Goal: Contribute content: Add original content to the website for others to see

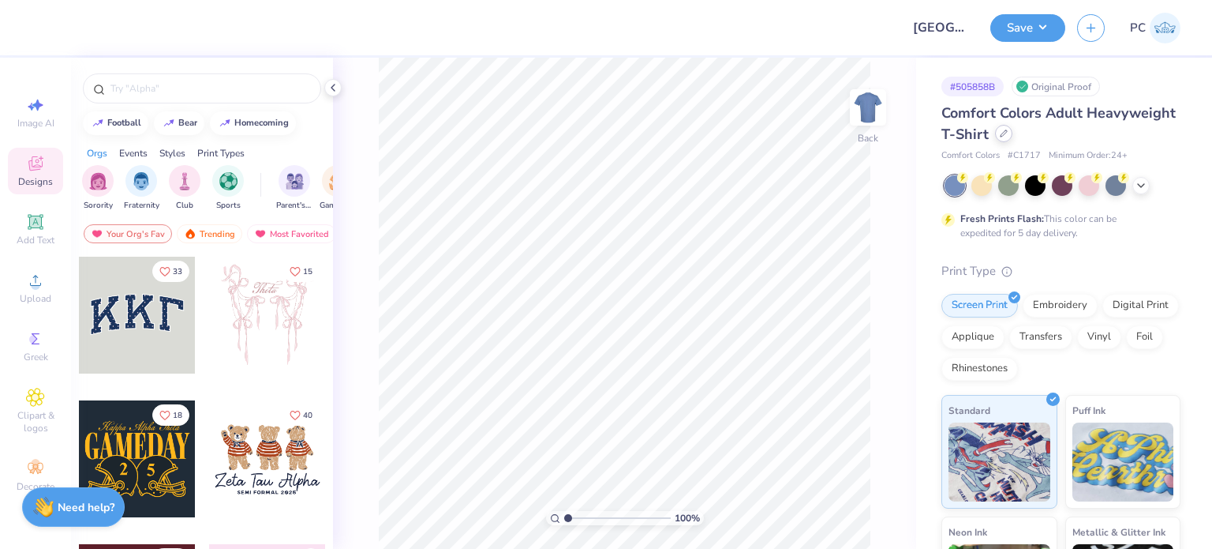
click at [1008, 132] on icon at bounding box center [1004, 133] width 8 height 8
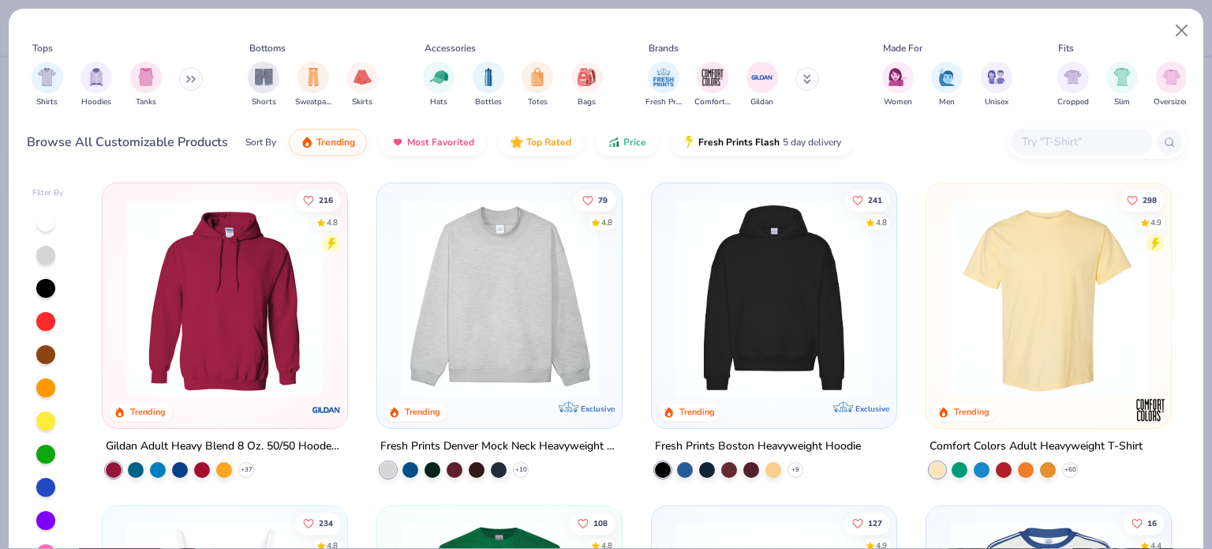
click at [1102, 144] on input "text" at bounding box center [1081, 142] width 122 height 18
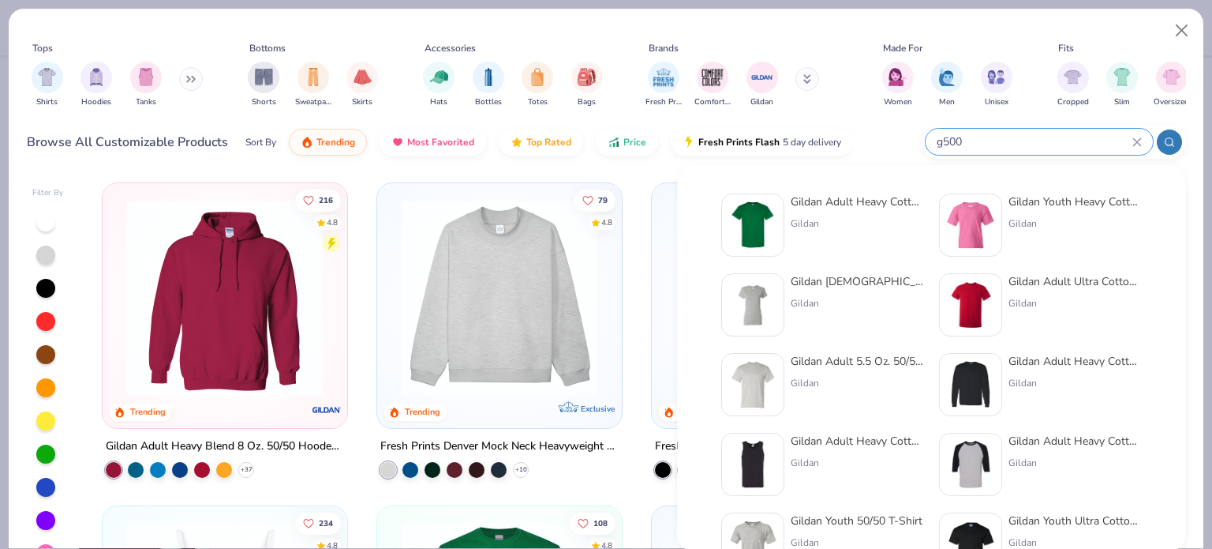
type input "g500"
click at [763, 211] on img at bounding box center [752, 224] width 49 height 49
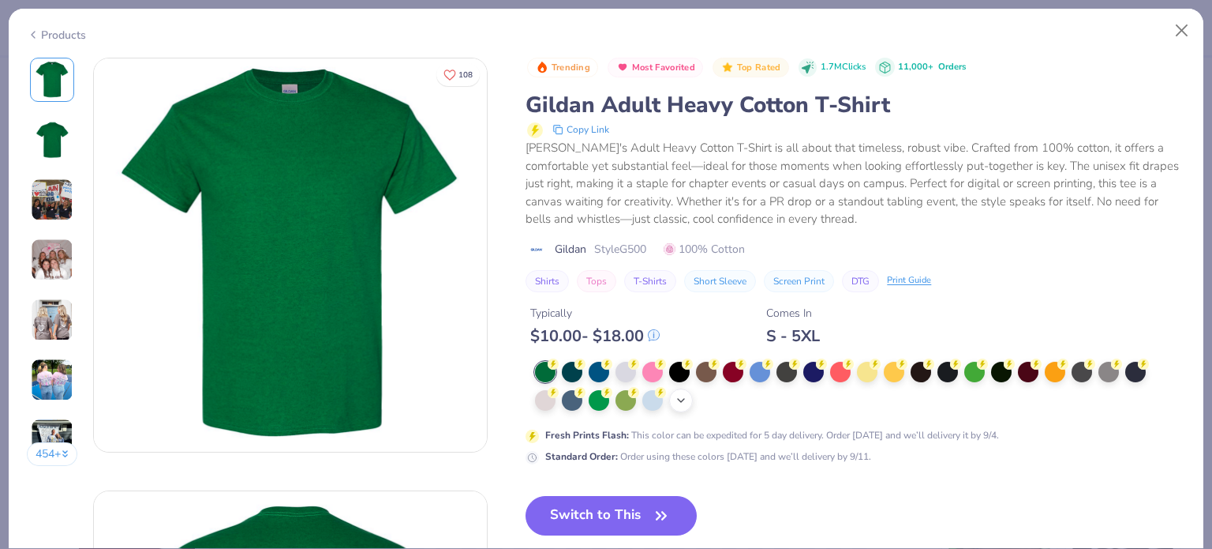
click at [683, 401] on icon at bounding box center [681, 400] width 13 height 13
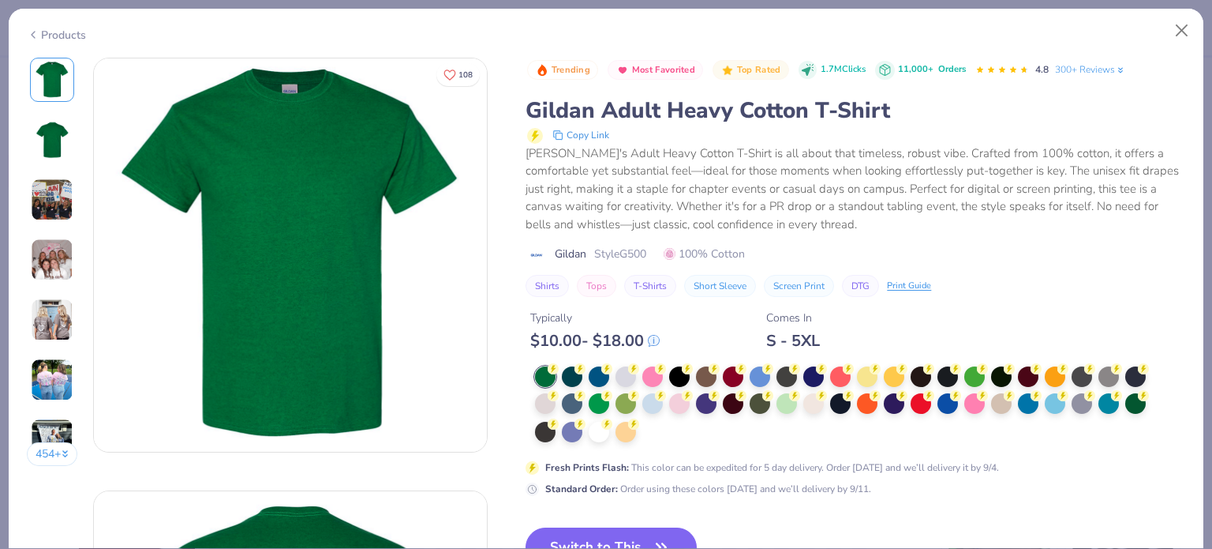
click at [657, 429] on div at bounding box center [846, 404] width 622 height 77
click at [590, 432] on div at bounding box center [599, 430] width 21 height 21
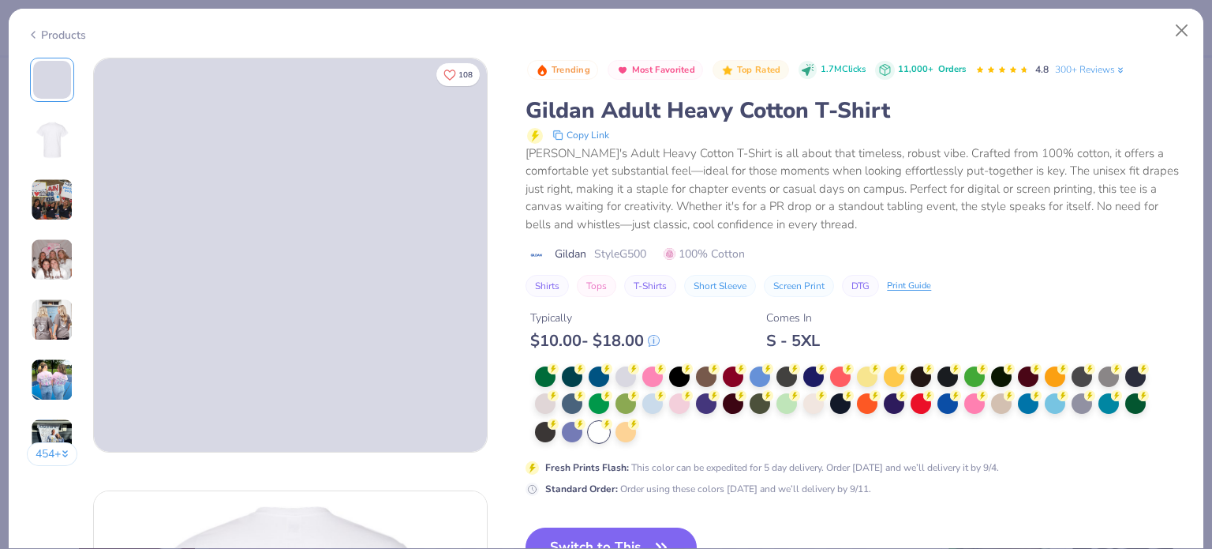
scroll to position [158, 0]
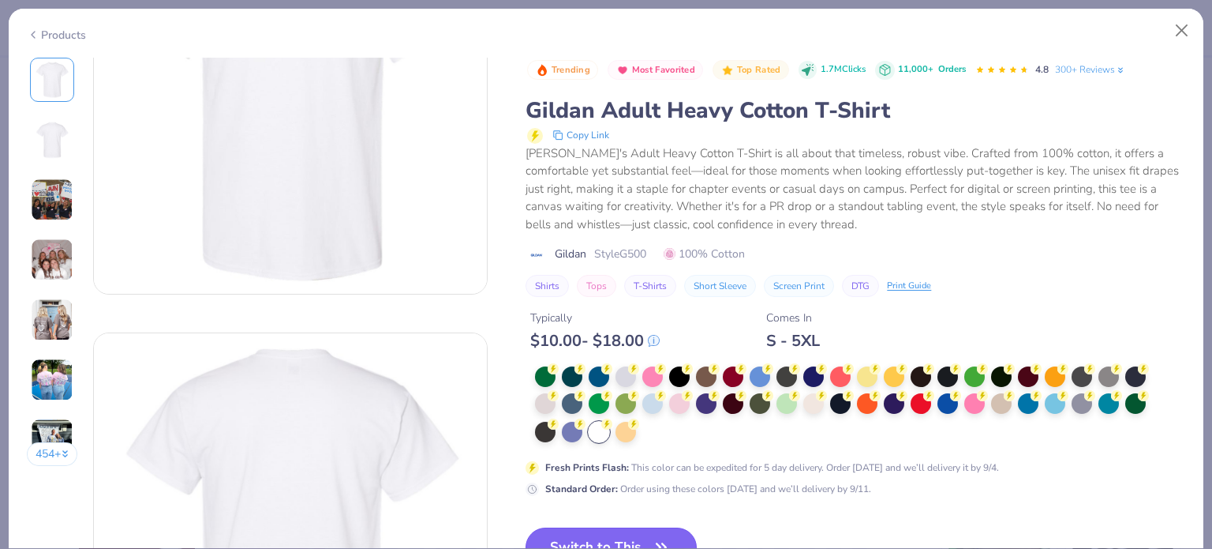
click at [643, 530] on button "Switch to This" at bounding box center [611, 546] width 171 height 39
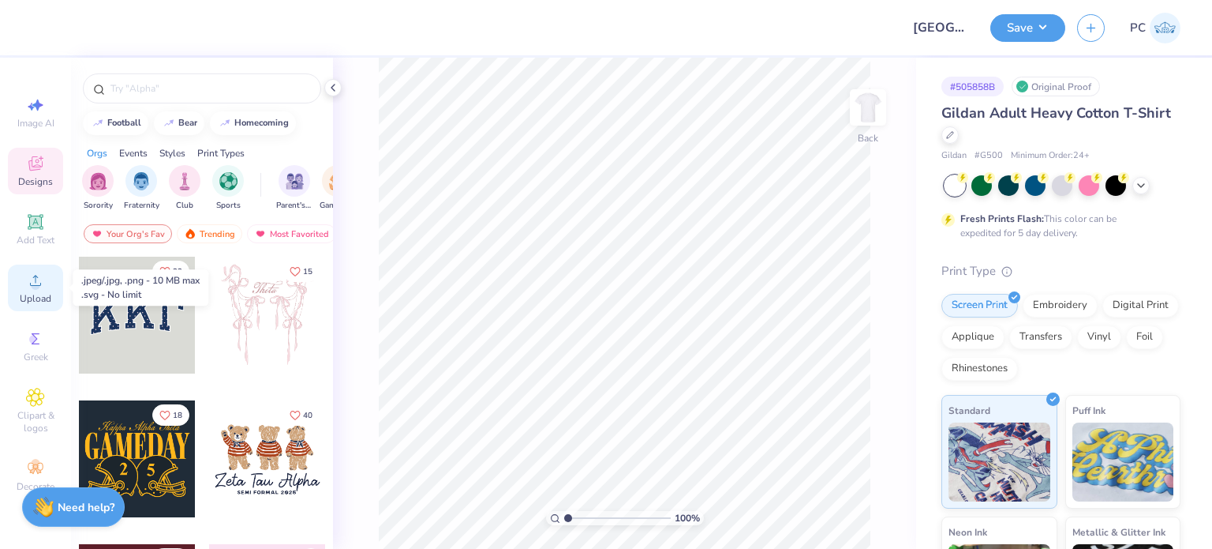
click at [28, 288] on icon at bounding box center [35, 280] width 19 height 19
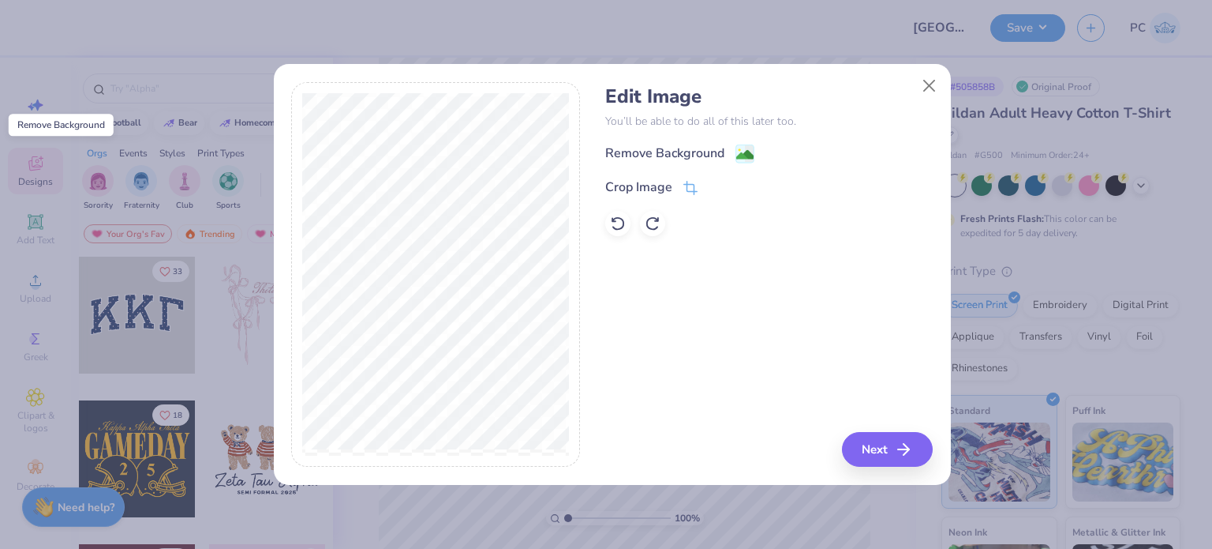
click at [751, 155] on image at bounding box center [744, 154] width 17 height 17
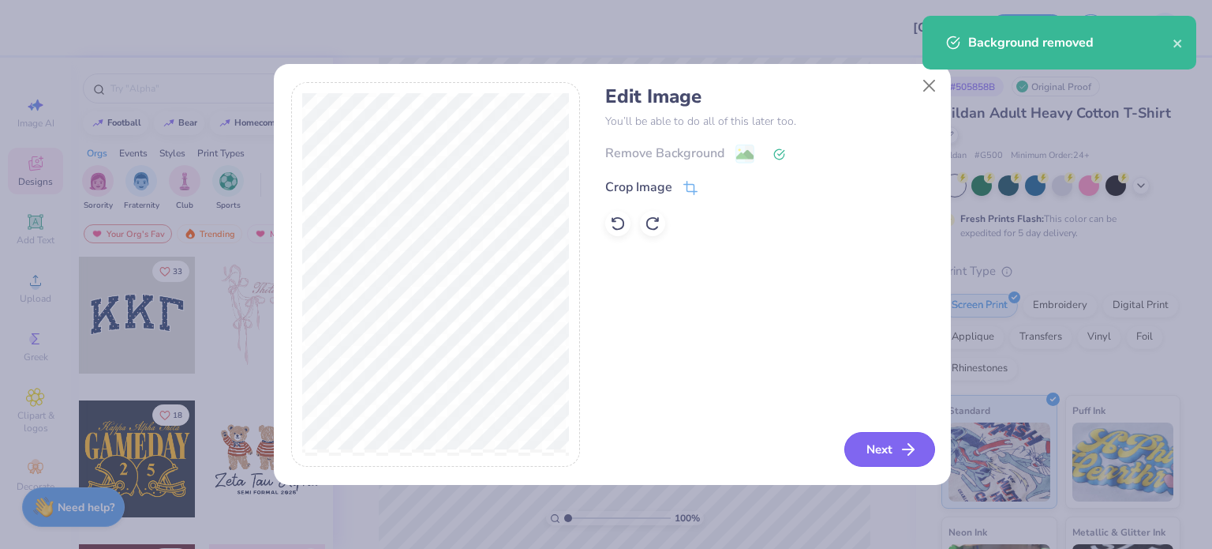
click at [882, 444] on button "Next" at bounding box center [889, 449] width 91 height 35
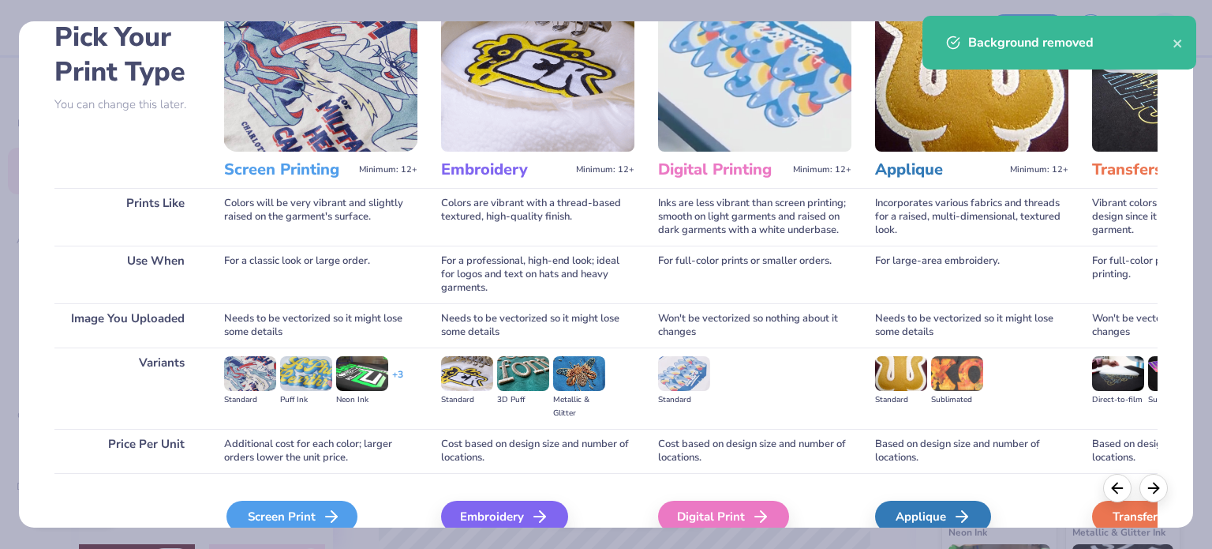
scroll to position [159, 0]
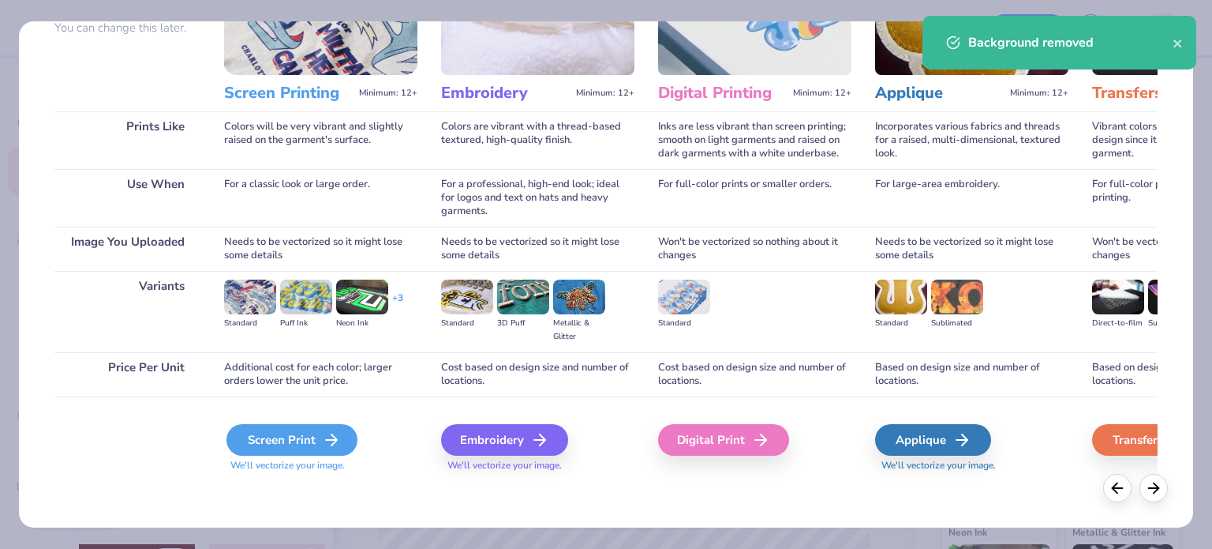
click at [260, 426] on div "Screen Print" at bounding box center [292, 440] width 131 height 32
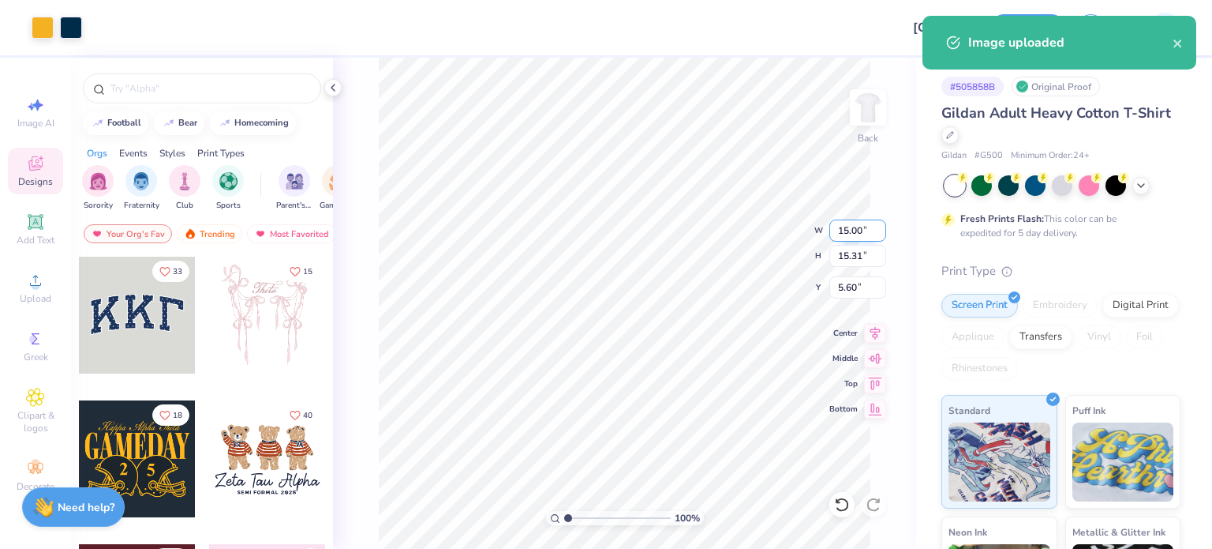
drag, startPoint x: 867, startPoint y: 227, endPoint x: 839, endPoint y: 227, distance: 27.6
click at [839, 227] on input "15.00" at bounding box center [857, 230] width 57 height 22
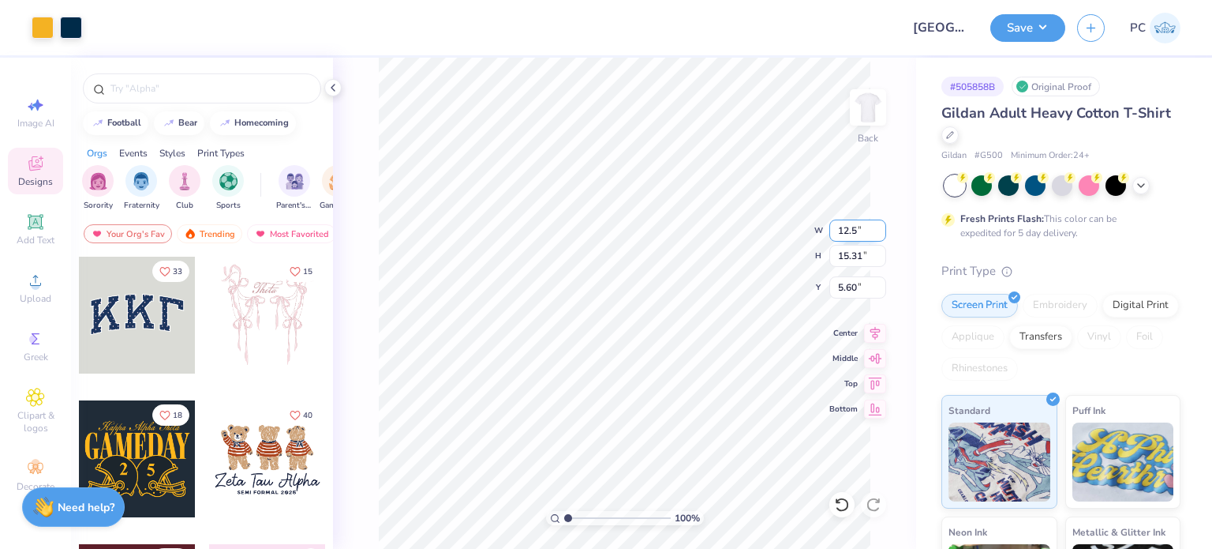
type input "12.50"
type input "12.76"
drag, startPoint x: 866, startPoint y: 286, endPoint x: 837, endPoint y: 286, distance: 28.4
click at [837, 286] on input "6.87" at bounding box center [857, 287] width 57 height 22
type input "3.00"
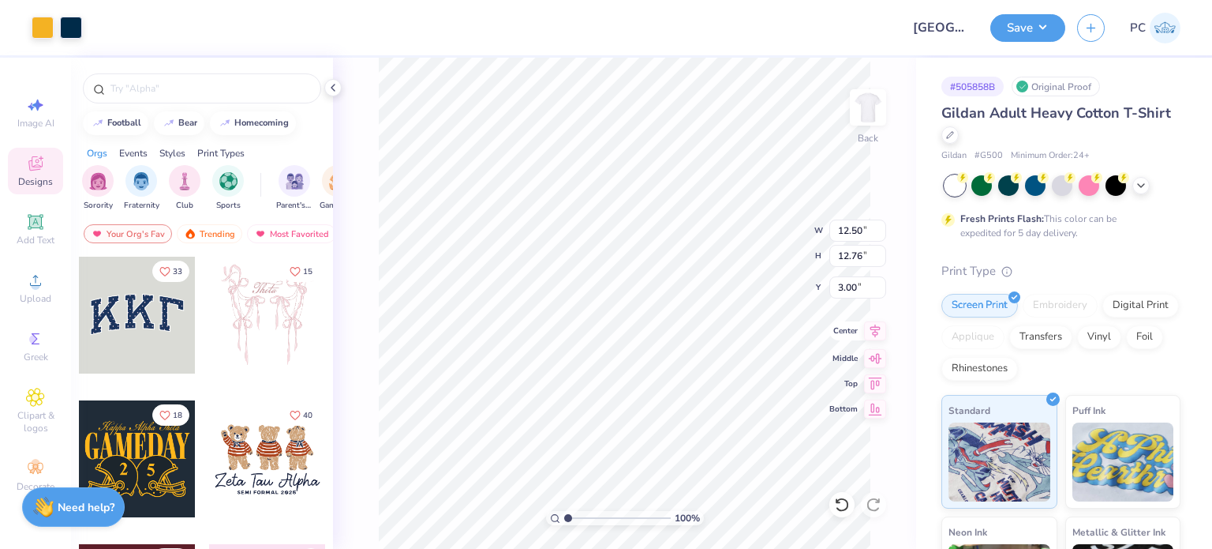
click at [875, 328] on icon at bounding box center [875, 330] width 10 height 13
drag, startPoint x: 865, startPoint y: 230, endPoint x: 840, endPoint y: 231, distance: 25.3
click at [840, 231] on input "12.50" at bounding box center [857, 230] width 57 height 22
type input "12.00"
type input "12.25"
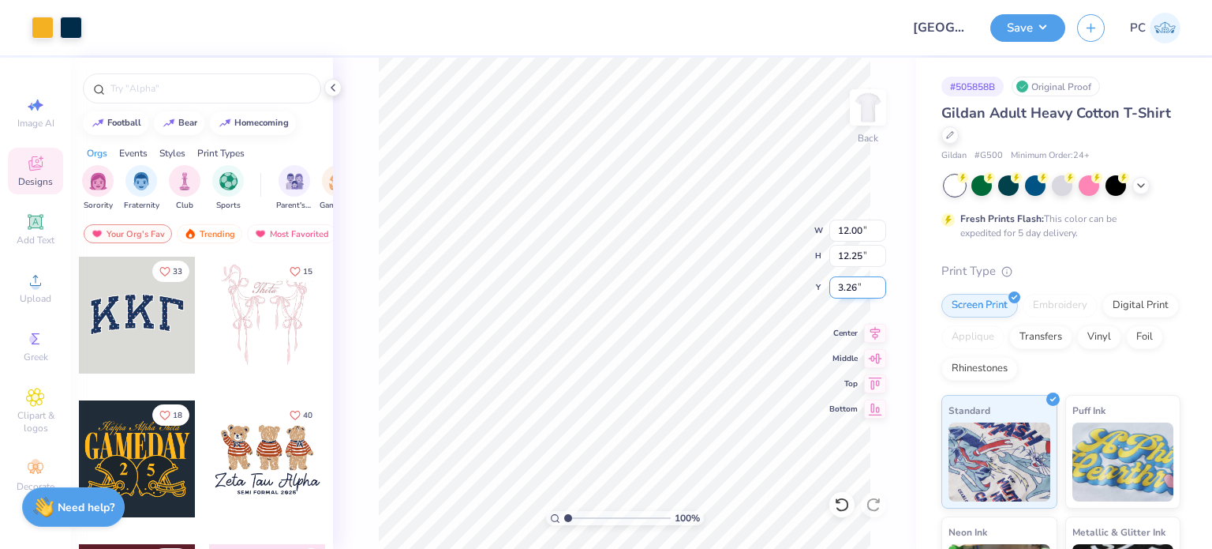
click at [839, 280] on input "3.26" at bounding box center [857, 287] width 57 height 22
type input "3.00"
click at [870, 332] on icon at bounding box center [875, 330] width 22 height 19
click at [1028, 27] on button "Save" at bounding box center [1027, 26] width 75 height 28
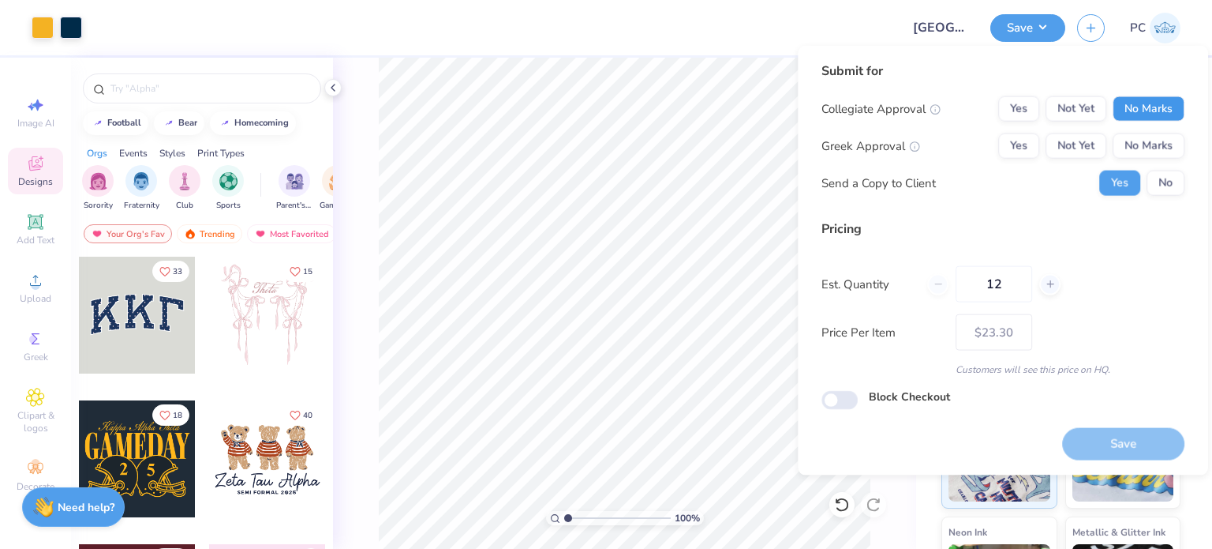
click at [1158, 97] on button "No Marks" at bounding box center [1149, 108] width 72 height 25
click at [1159, 137] on button "No Marks" at bounding box center [1149, 145] width 72 height 25
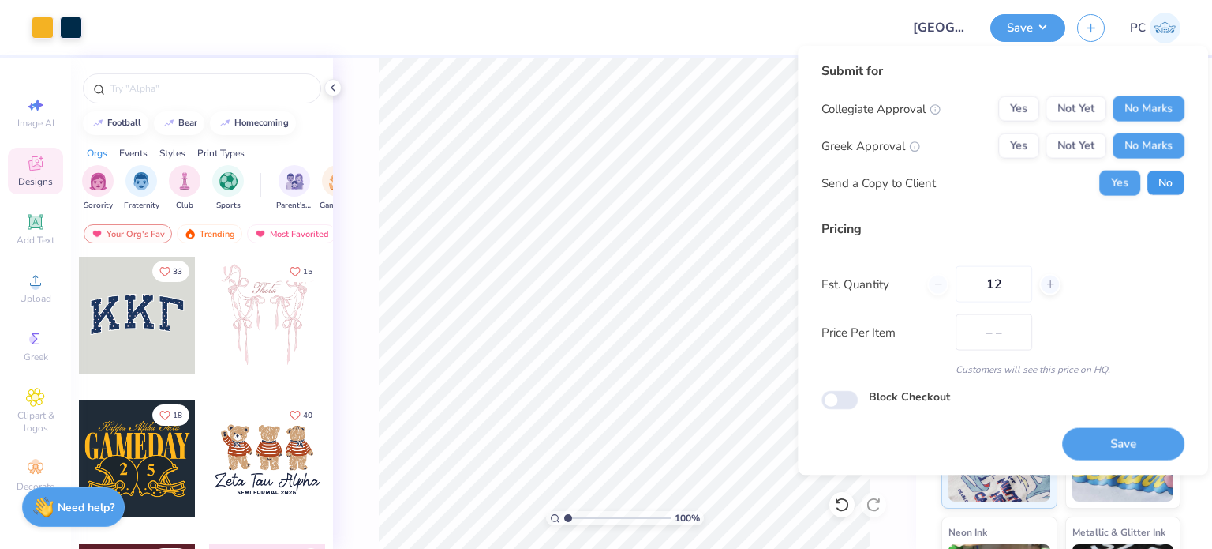
click at [1163, 180] on button "No" at bounding box center [1166, 182] width 38 height 25
click at [1118, 438] on button "Save" at bounding box center [1123, 443] width 122 height 32
type input "– –"
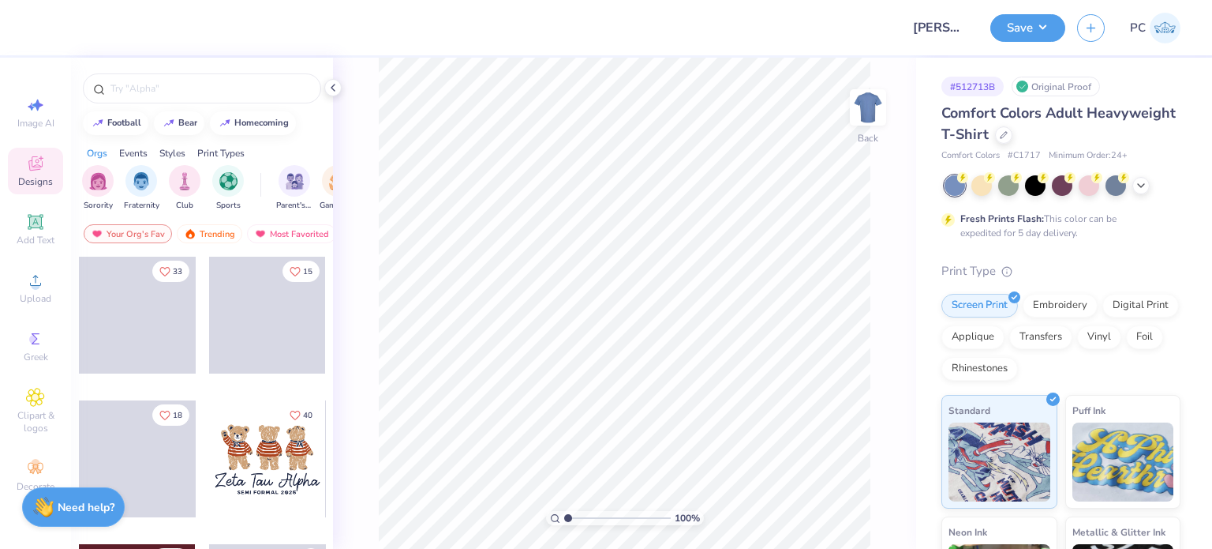
click at [410, 83] on div "Design Title Sophia Schroeder : SUNY College at Cortland Save PC Image AI Desig…" at bounding box center [606, 274] width 1212 height 549
click at [200, 96] on div at bounding box center [202, 88] width 238 height 30
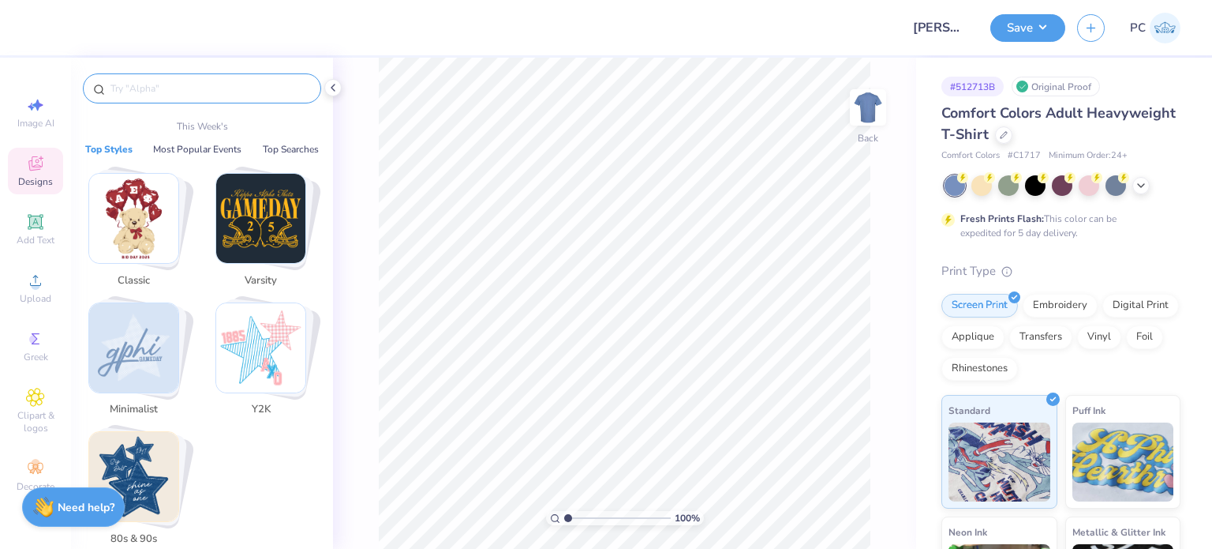
click at [189, 91] on input "text" at bounding box center [210, 88] width 202 height 16
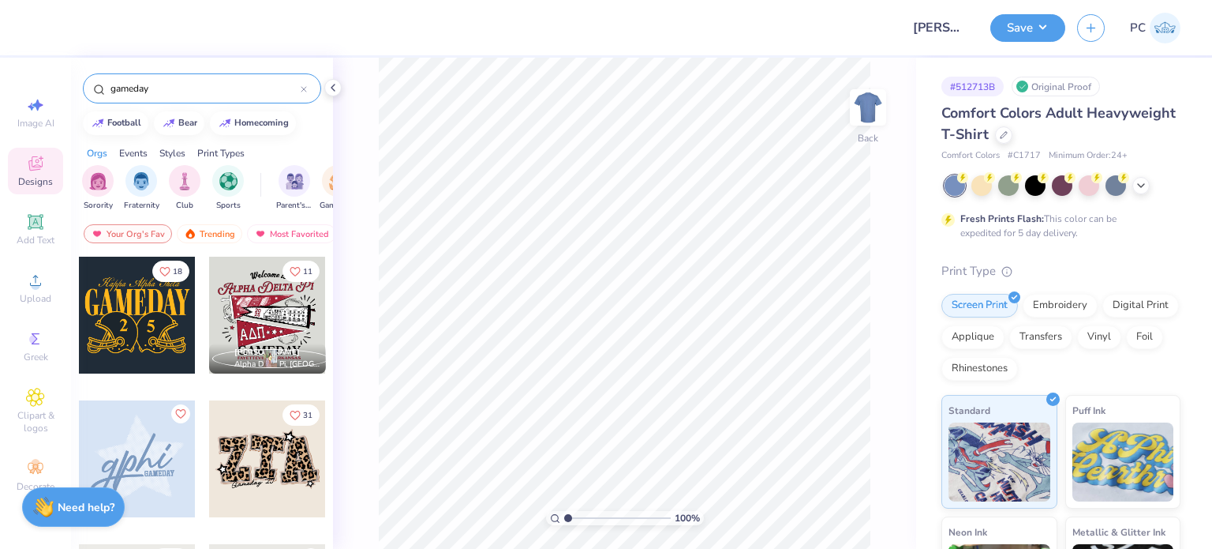
type input "gameday"
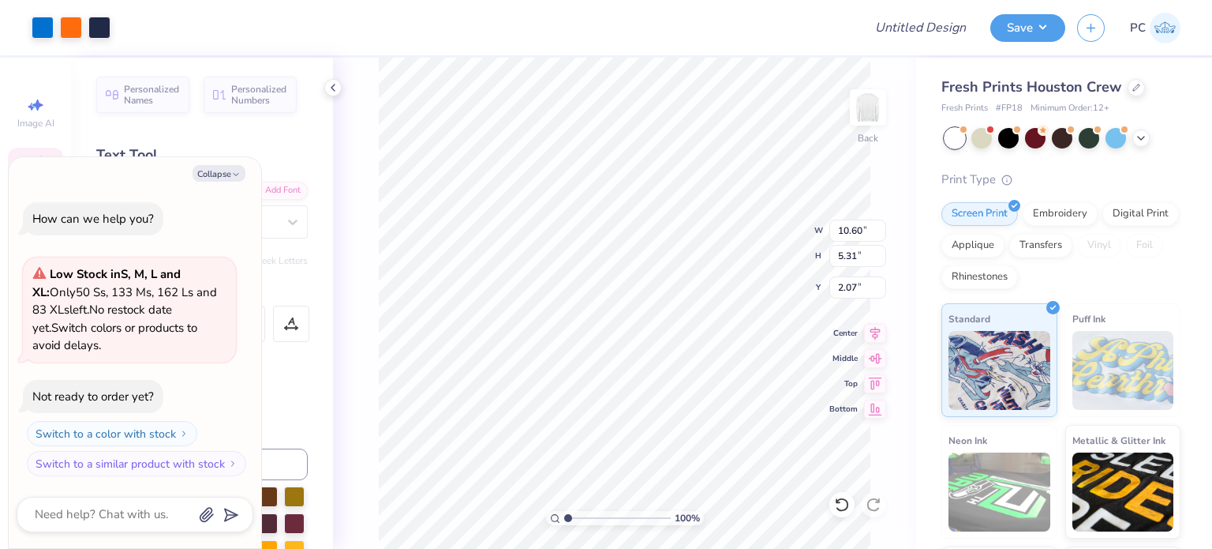
scroll to position [13, 2]
type textarea "x"
type textarea "A"
type textarea "x"
type textarea "AL"
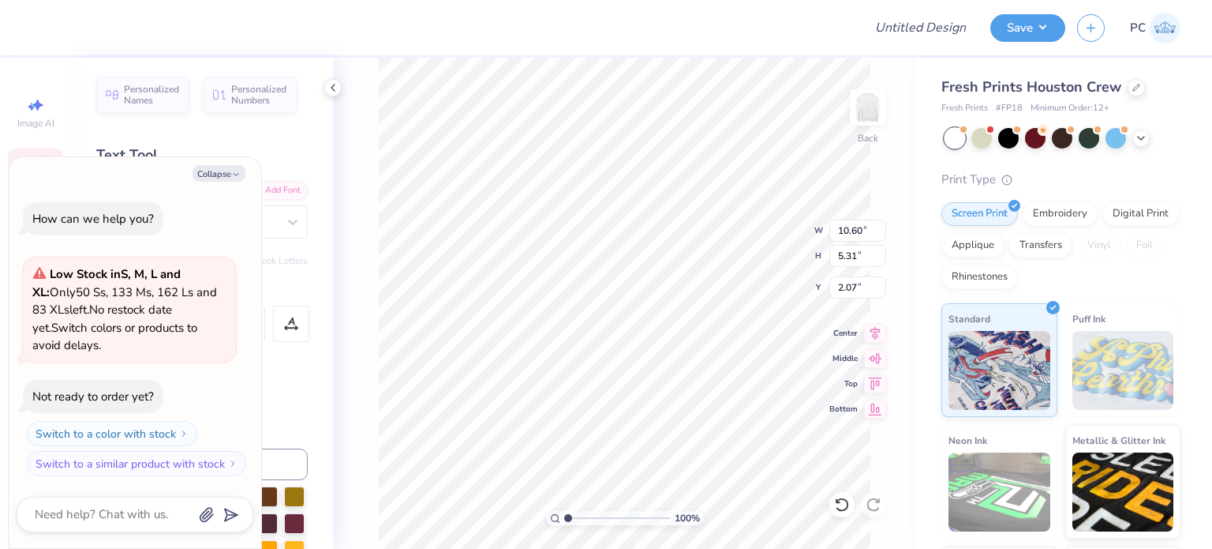
type textarea "x"
type textarea "ALP"
type textarea "x"
type textarea "ALPH"
type textarea "x"
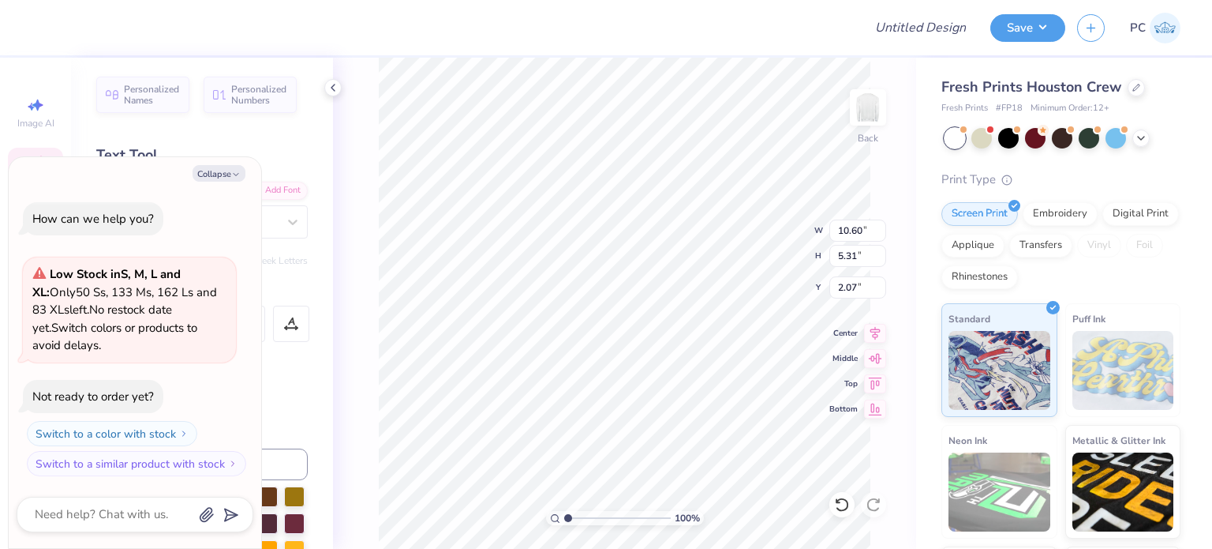
type textarea "ALPHA"
type textarea "x"
type textarea "PHI"
click at [877, 327] on icon at bounding box center [875, 330] width 22 height 19
click at [77, 28] on div at bounding box center [71, 26] width 22 height 22
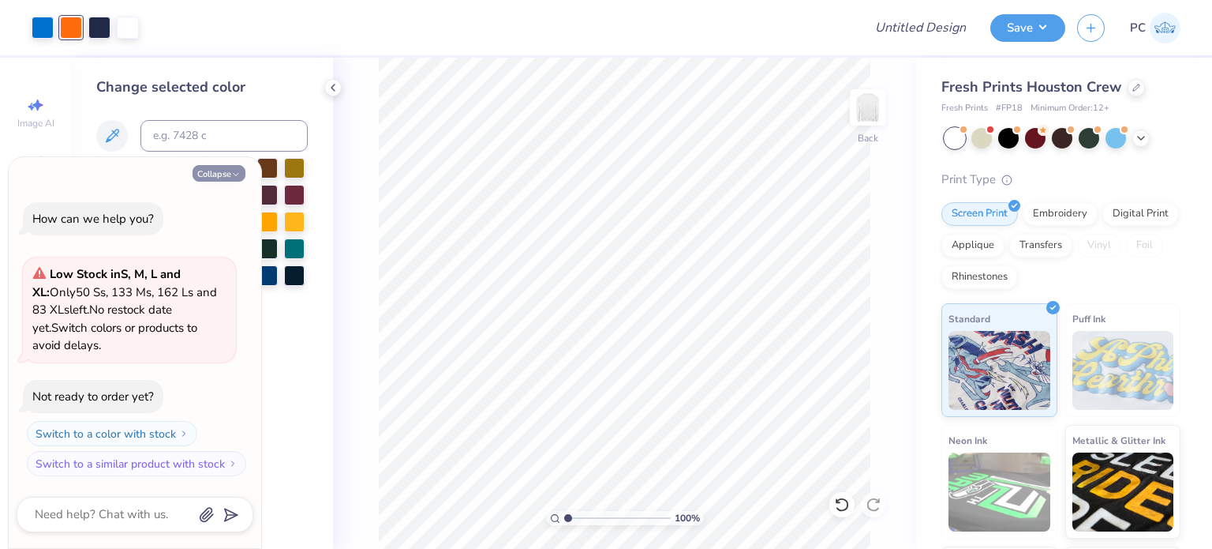
click at [227, 173] on button "Collapse" at bounding box center [219, 173] width 53 height 17
type textarea "x"
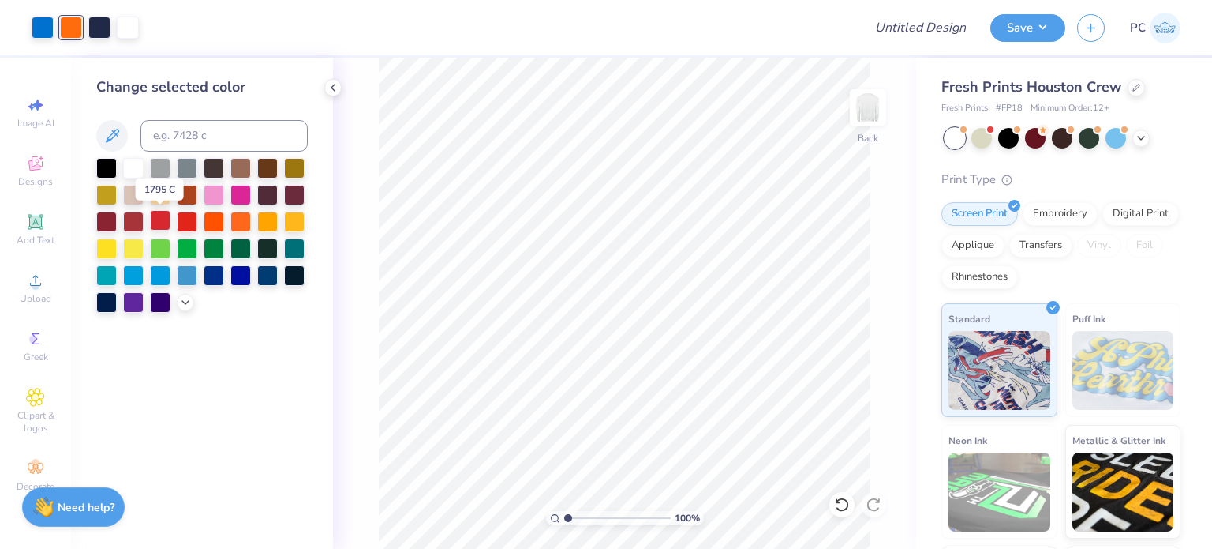
click at [164, 221] on div at bounding box center [160, 220] width 21 height 21
click at [41, 21] on div at bounding box center [43, 26] width 22 height 22
click at [133, 171] on div at bounding box center [133, 166] width 21 height 21
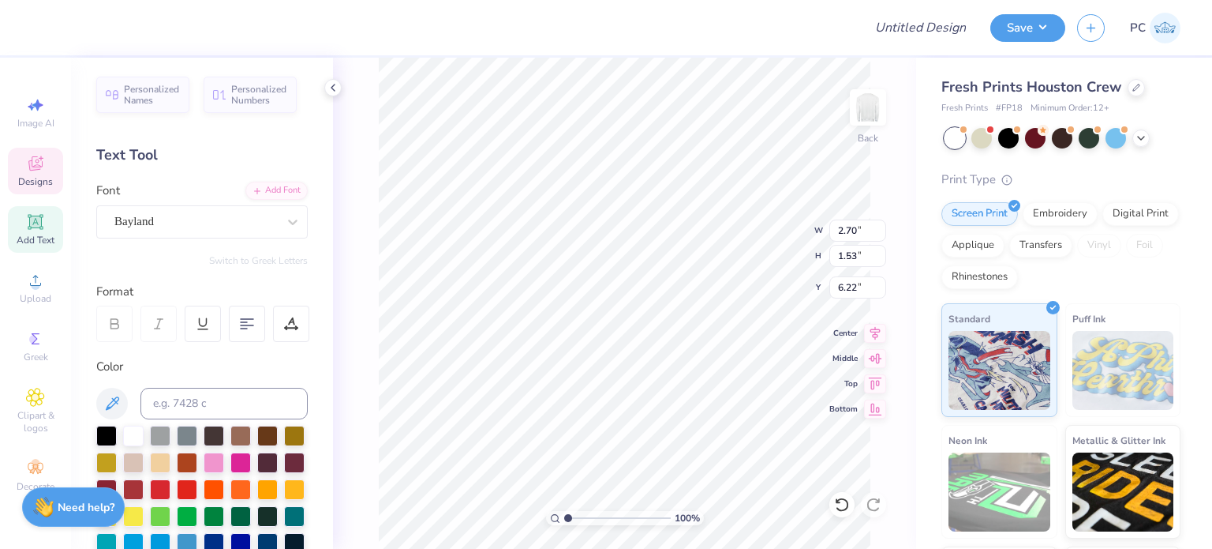
type textarea "Cortaca"
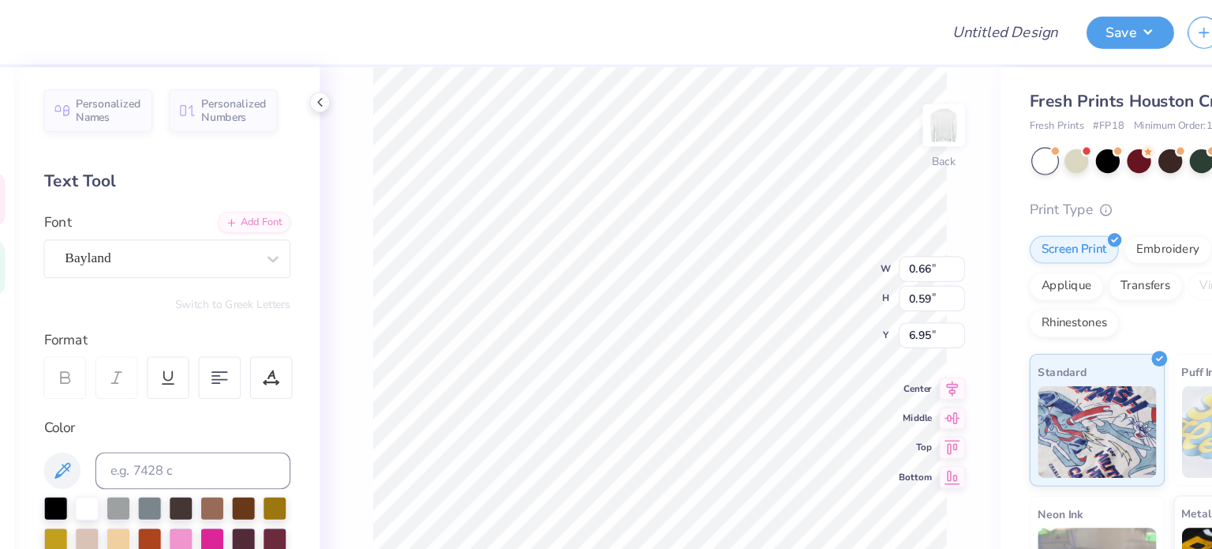
type input "1.40895295199127"
type textarea "'2"
type input "1.40895295199127"
type textarea "'25"
type input "1"
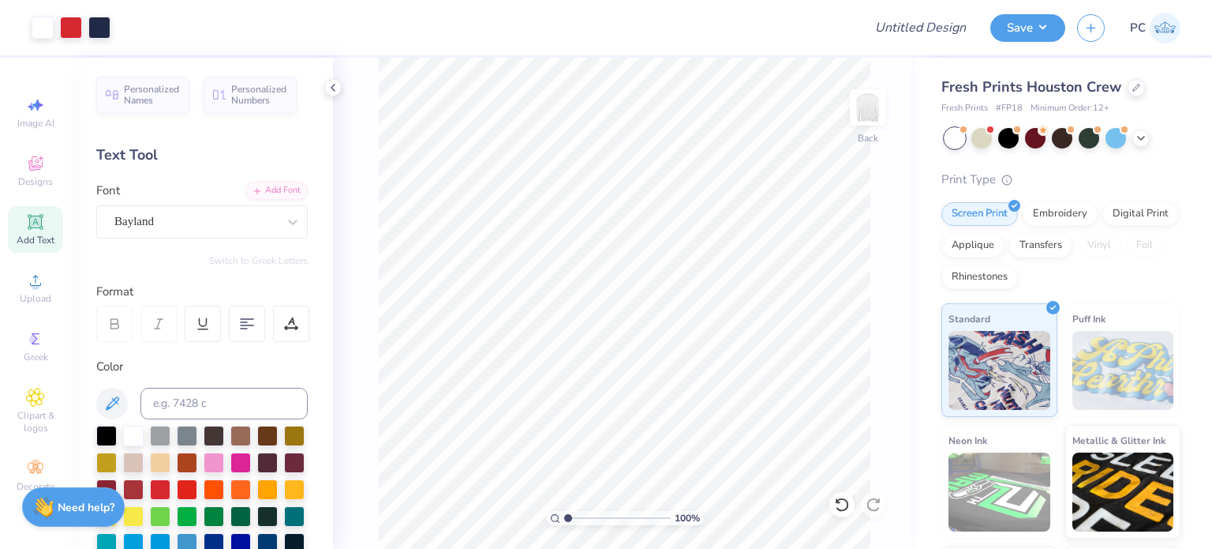
click at [1124, 84] on div "Fresh Prints Houston Crew" at bounding box center [1061, 87] width 239 height 21
click at [1136, 84] on icon at bounding box center [1137, 86] width 8 height 8
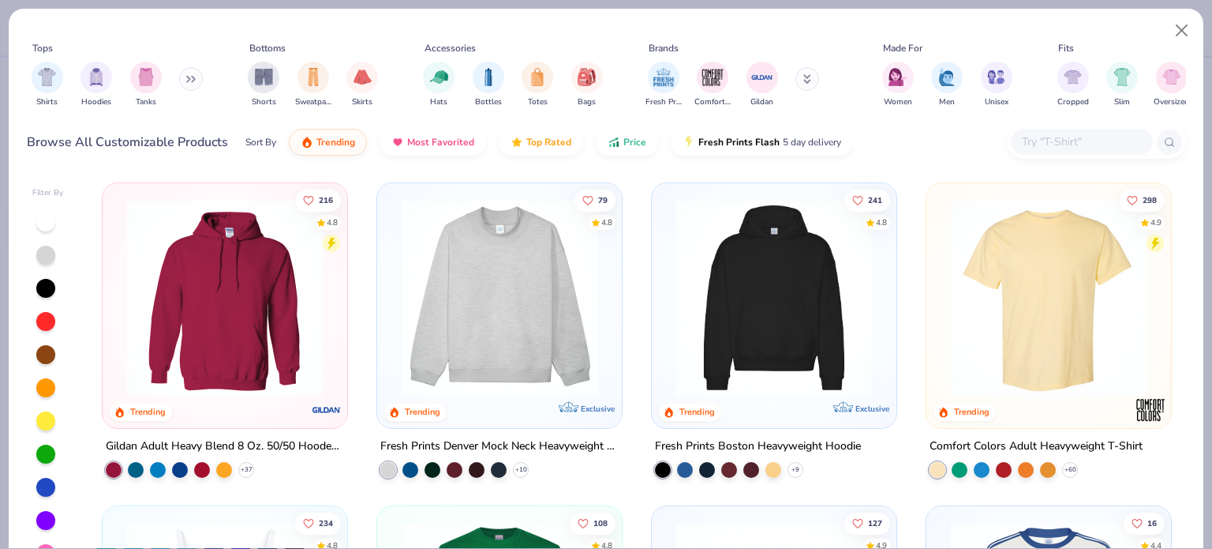
click at [1077, 141] on input "text" at bounding box center [1081, 142] width 122 height 18
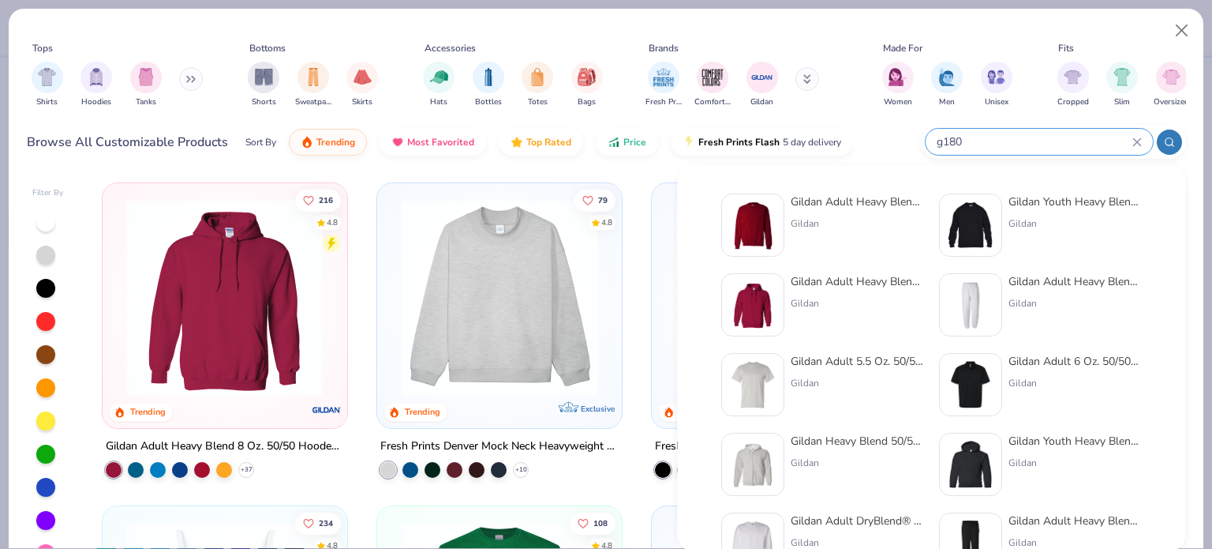
type input "g180"
click at [754, 224] on img at bounding box center [752, 224] width 49 height 49
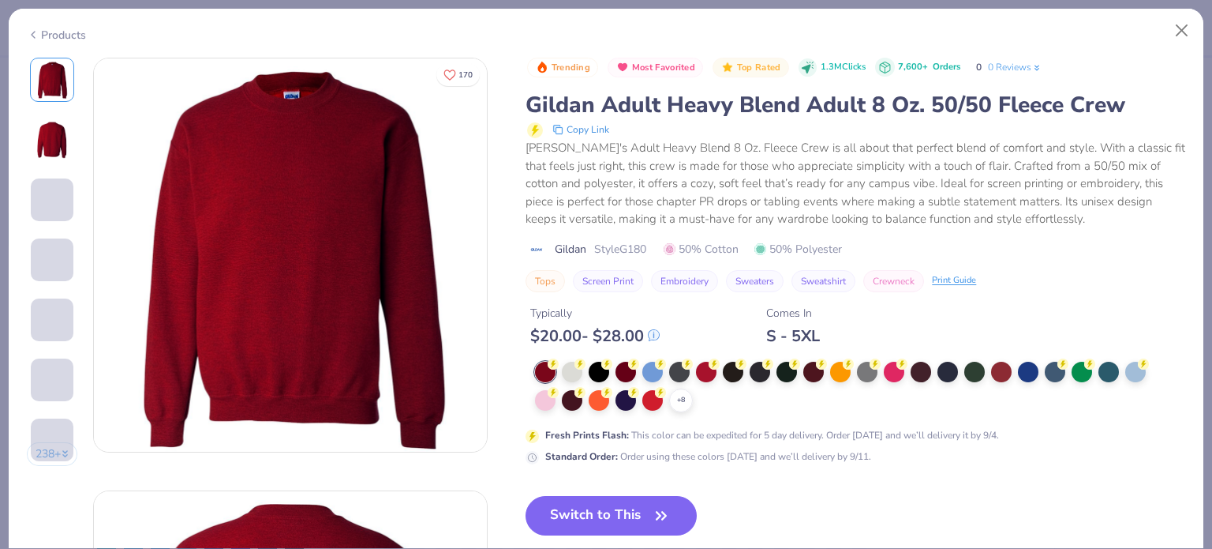
click at [624, 526] on button "Switch to This" at bounding box center [611, 515] width 171 height 39
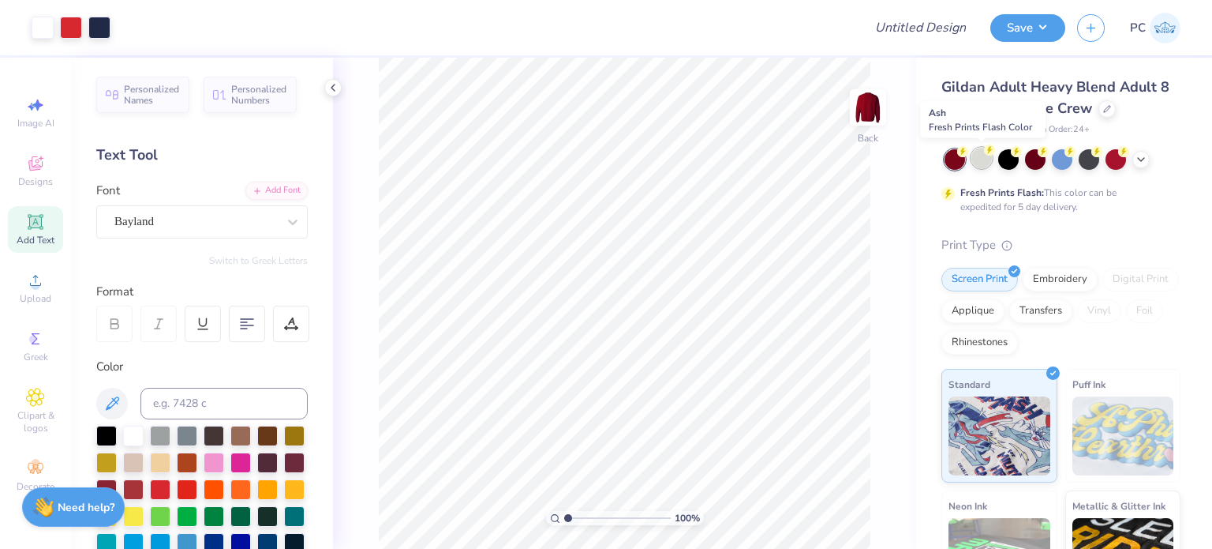
click at [983, 156] on div at bounding box center [982, 158] width 21 height 21
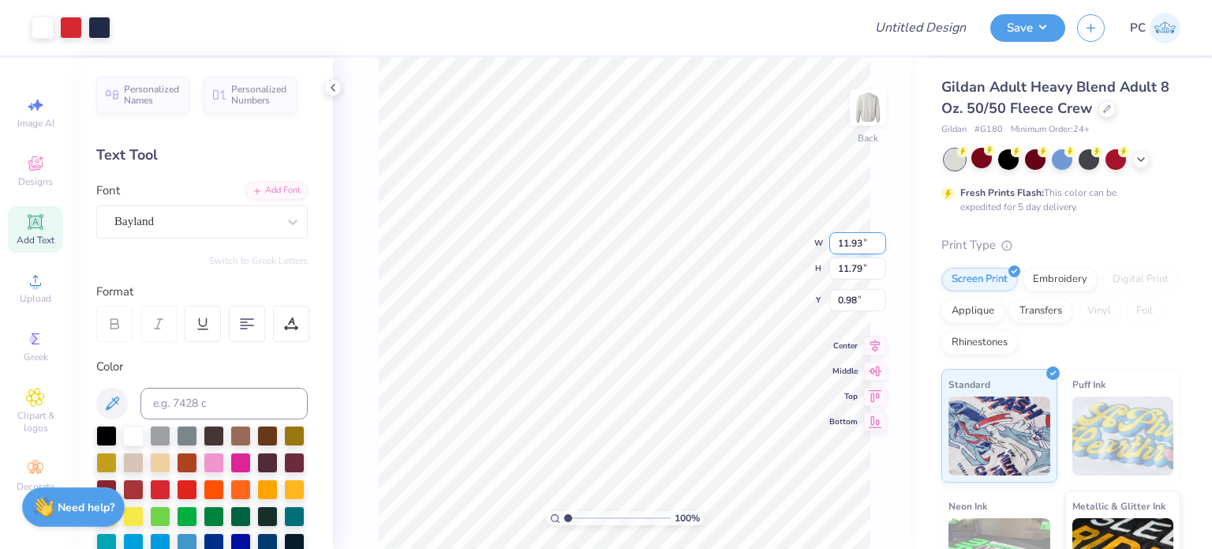
drag, startPoint x: 870, startPoint y: 243, endPoint x: 836, endPoint y: 242, distance: 34.7
click at [836, 242] on input "11.93" at bounding box center [857, 243] width 57 height 22
type input "11.00"
type input "10.87"
drag, startPoint x: 858, startPoint y: 287, endPoint x: 835, endPoint y: 286, distance: 22.9
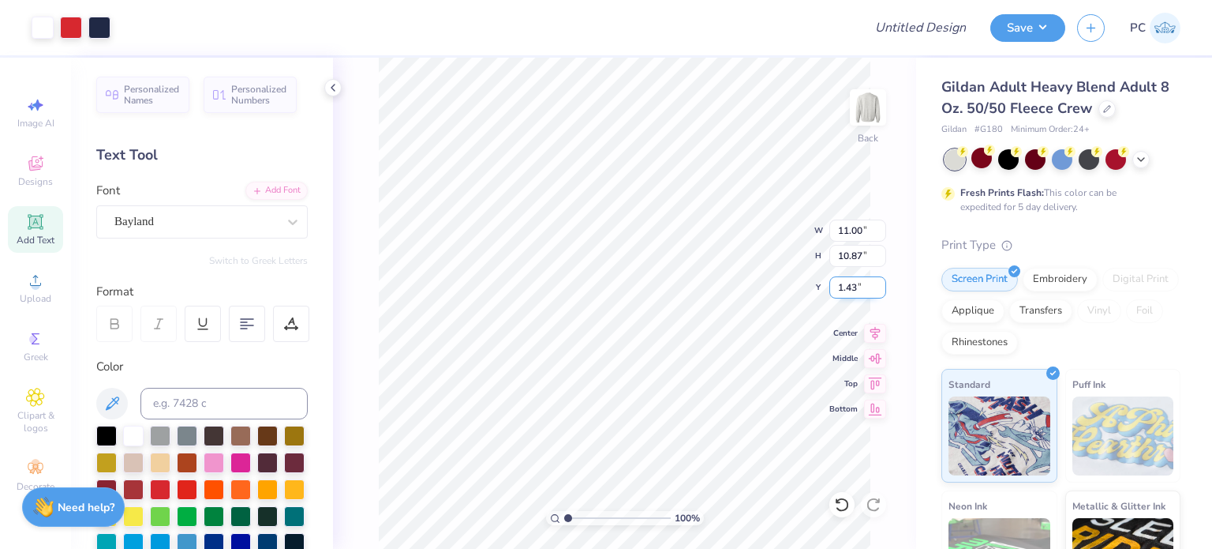
click at [835, 286] on input "1.43" at bounding box center [857, 287] width 57 height 22
type input "3.00"
click at [873, 324] on icon at bounding box center [875, 330] width 22 height 19
click at [1035, 30] on button "Save" at bounding box center [1027, 26] width 75 height 28
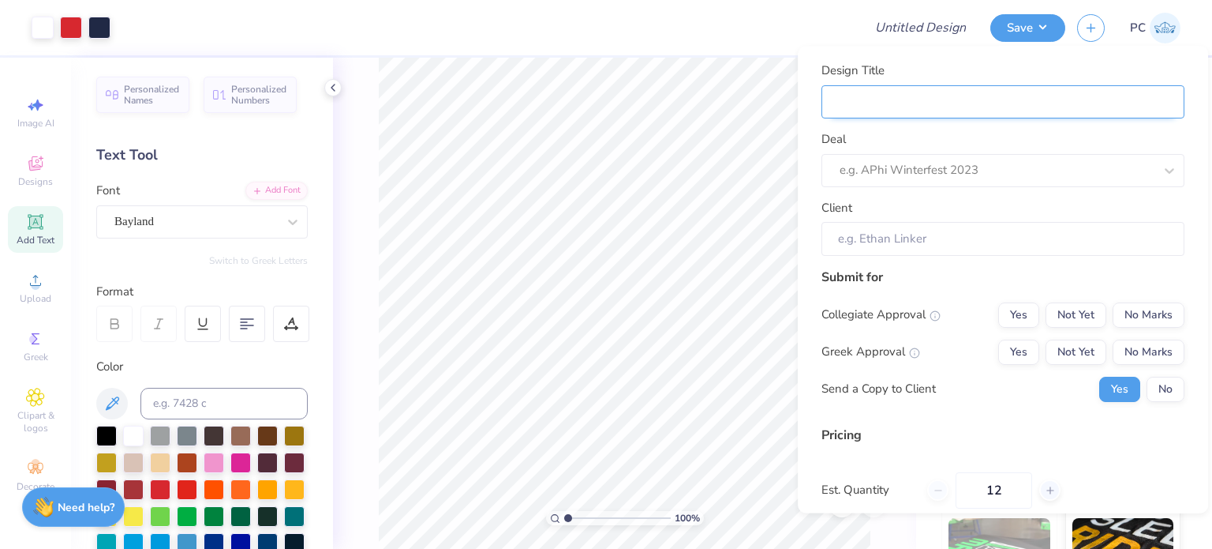
click at [923, 113] on input "Design Title" at bounding box center [1003, 101] width 363 height 33
paste input "Alpha Phi Cortaca Merch"
type input "Alpha Phi Cortaca Merch"
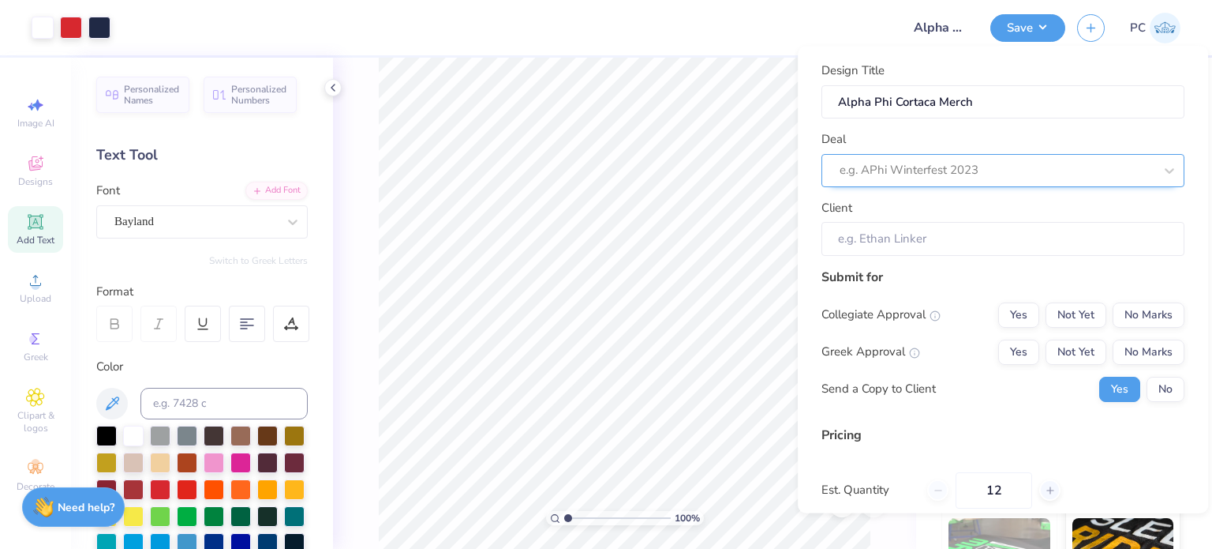
click at [889, 173] on div at bounding box center [997, 170] width 314 height 21
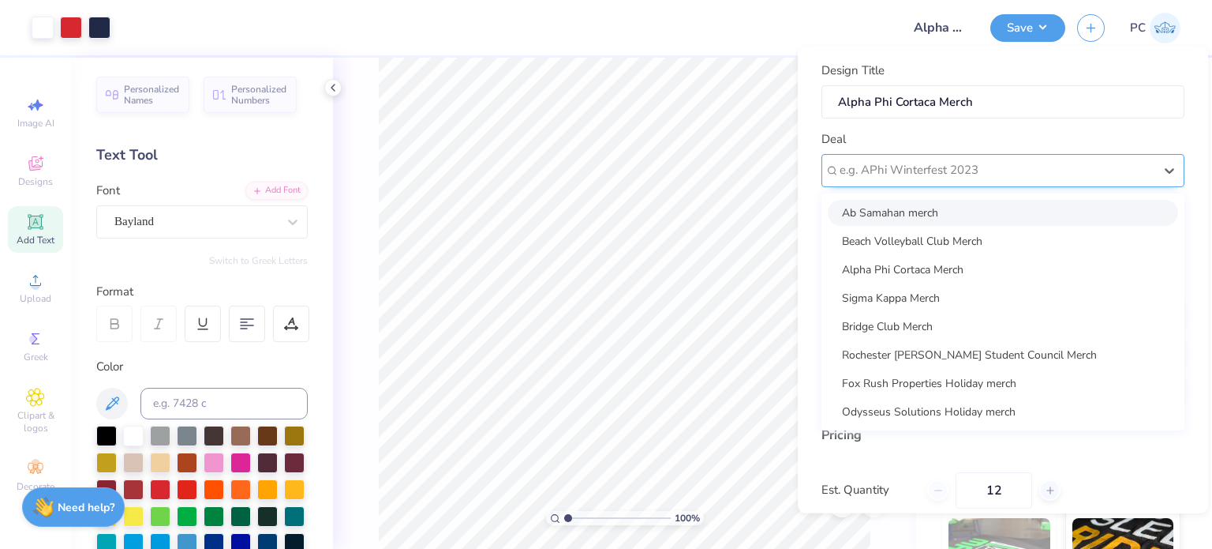
paste input "Alpha Phi Cortaca Merch"
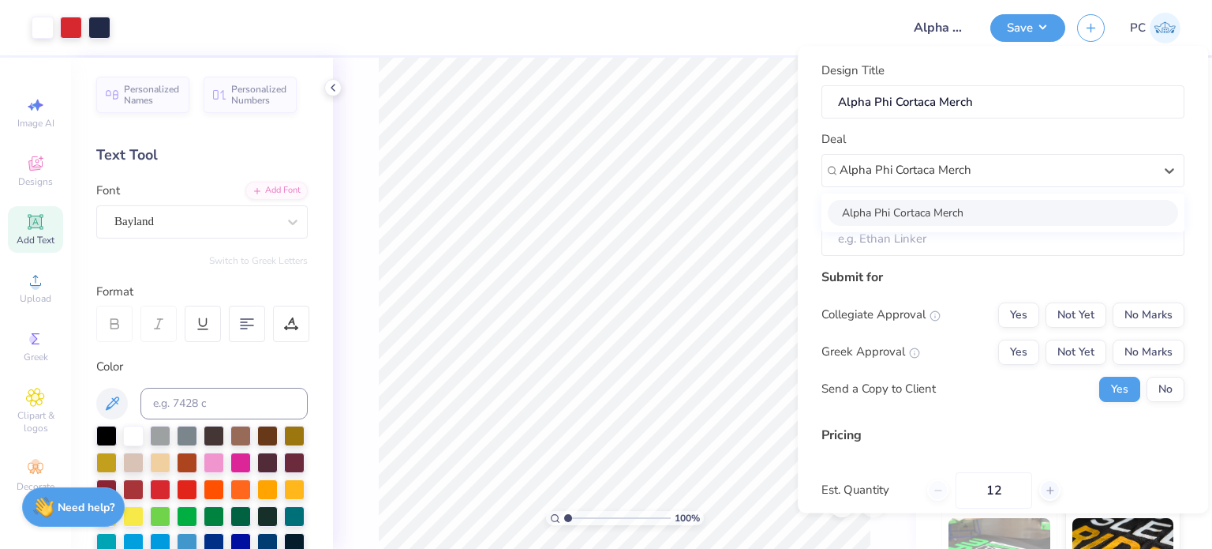
click at [993, 209] on div "Alpha Phi Cortaca Merch" at bounding box center [1003, 213] width 350 height 26
type input "Alpha Phi Cortaca Merch"
type input "Sophia Schroeder"
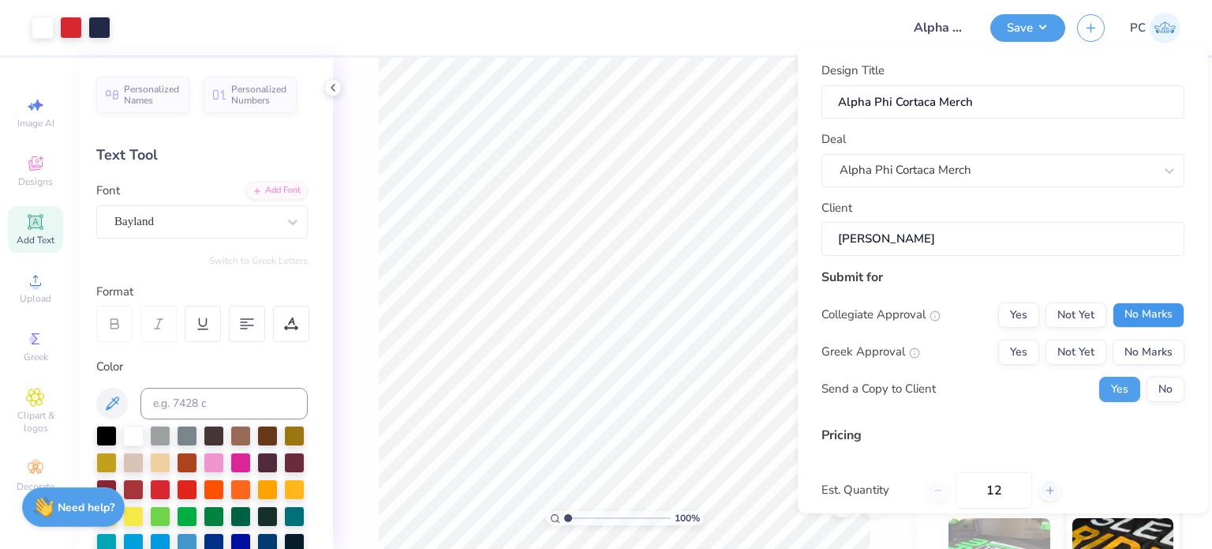
click at [1129, 316] on button "No Marks" at bounding box center [1149, 314] width 72 height 25
click at [998, 348] on button "Yes" at bounding box center [1018, 351] width 41 height 25
click at [1153, 390] on button "No" at bounding box center [1166, 388] width 38 height 25
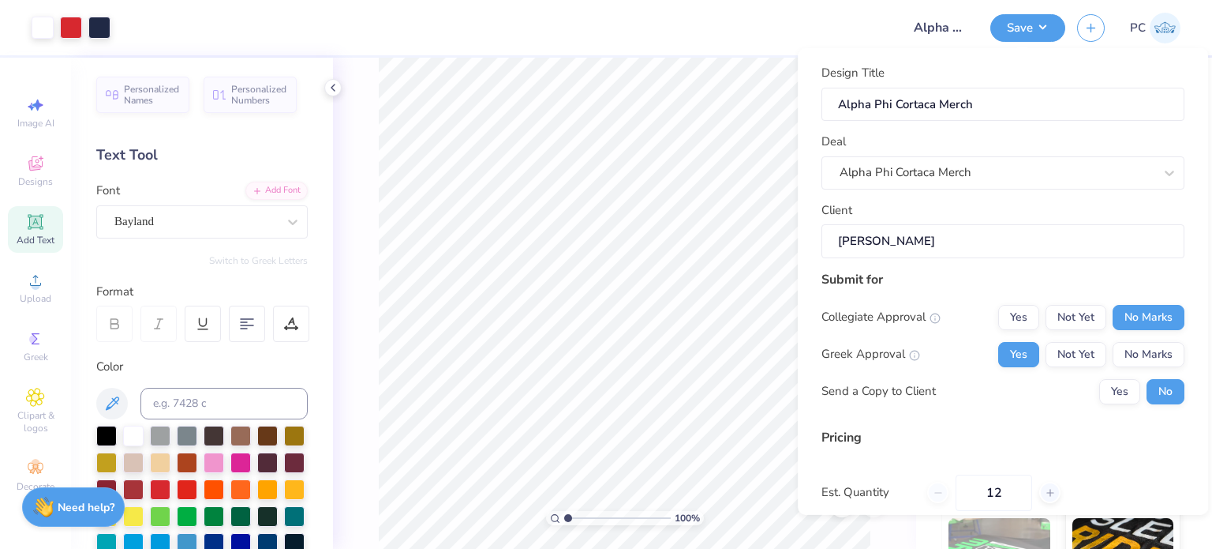
scroll to position [167, 0]
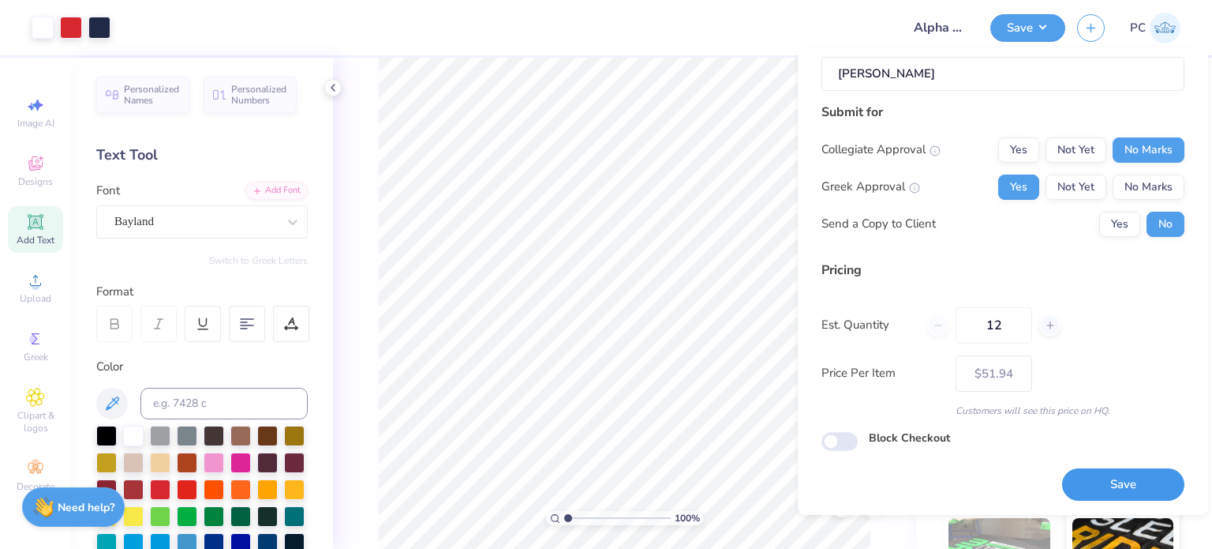
click at [1110, 487] on button "Save" at bounding box center [1123, 484] width 122 height 32
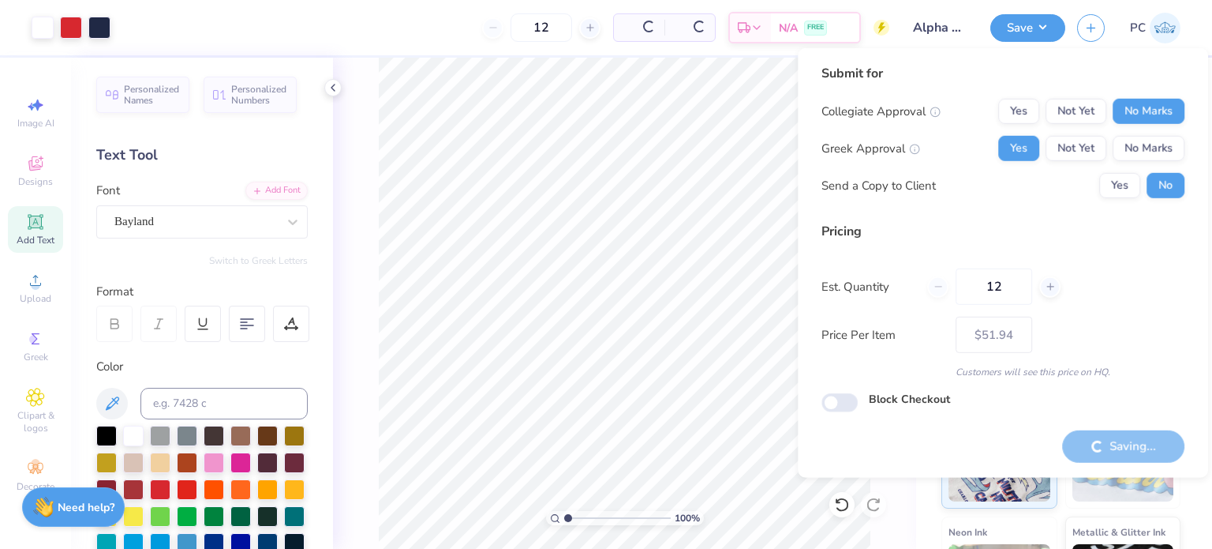
type input "– –"
